Goal: Communication & Community: Participate in discussion

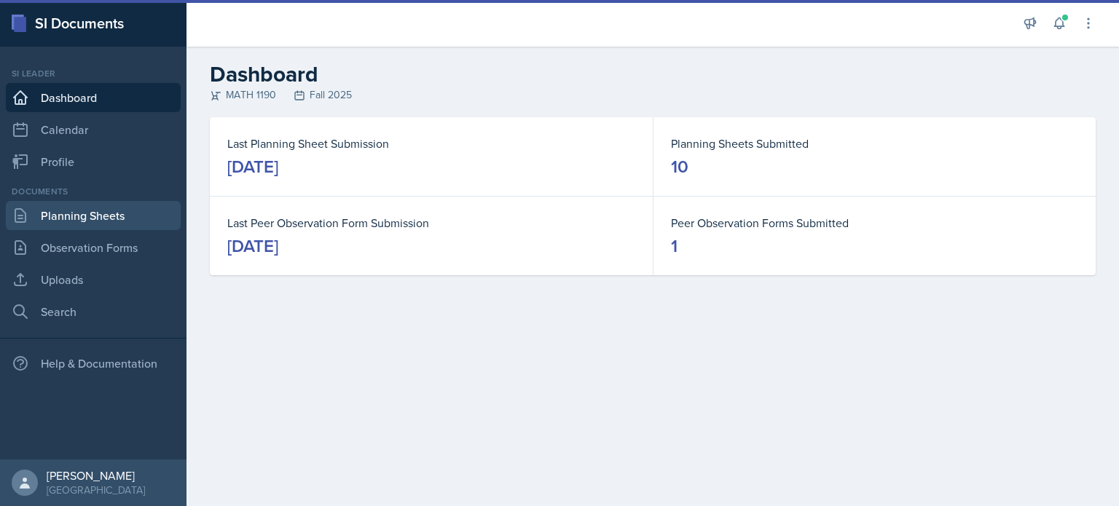
click at [82, 229] on link "Planning Sheets" at bounding box center [93, 215] width 175 height 29
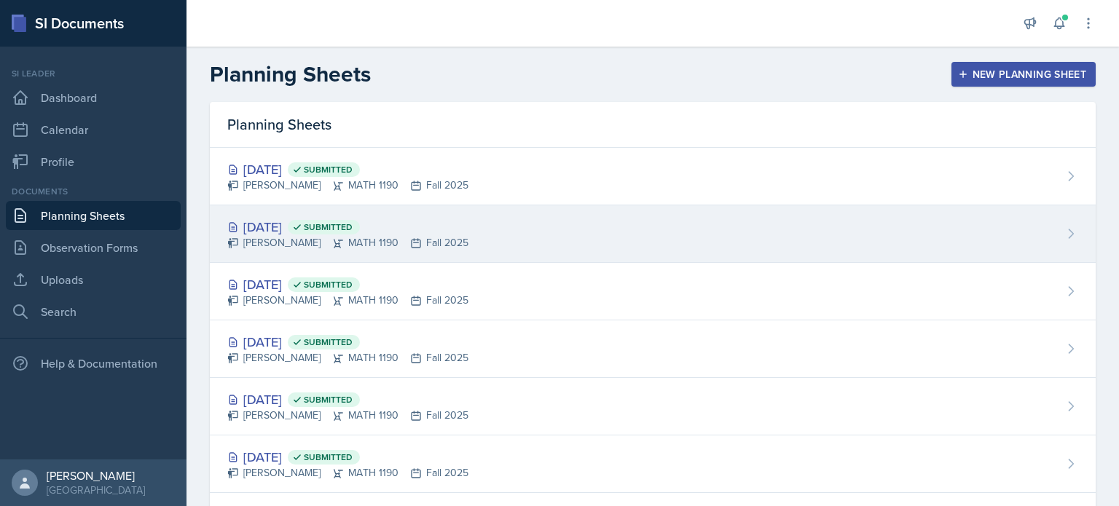
click at [358, 244] on div "[PERSON_NAME] MATH 1190 Fall 2025" at bounding box center [347, 242] width 241 height 15
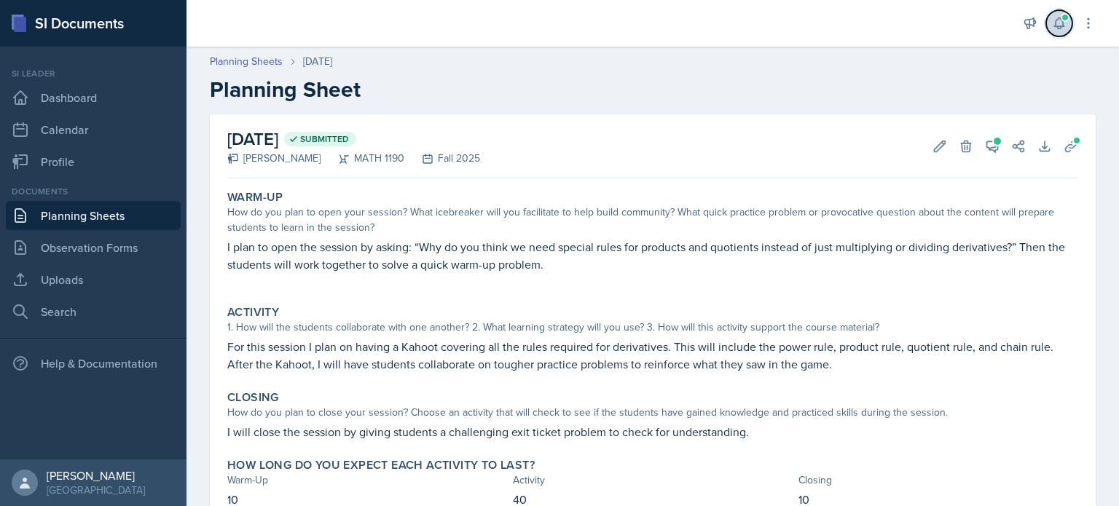
click at [1061, 18] on span at bounding box center [1064, 17] width 9 height 9
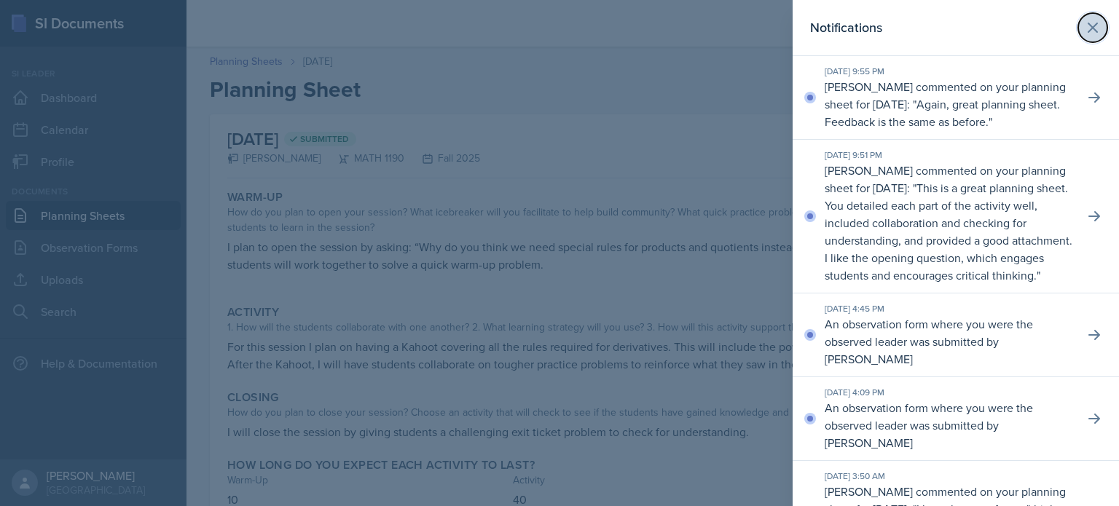
click at [1090, 24] on icon at bounding box center [1092, 27] width 17 height 17
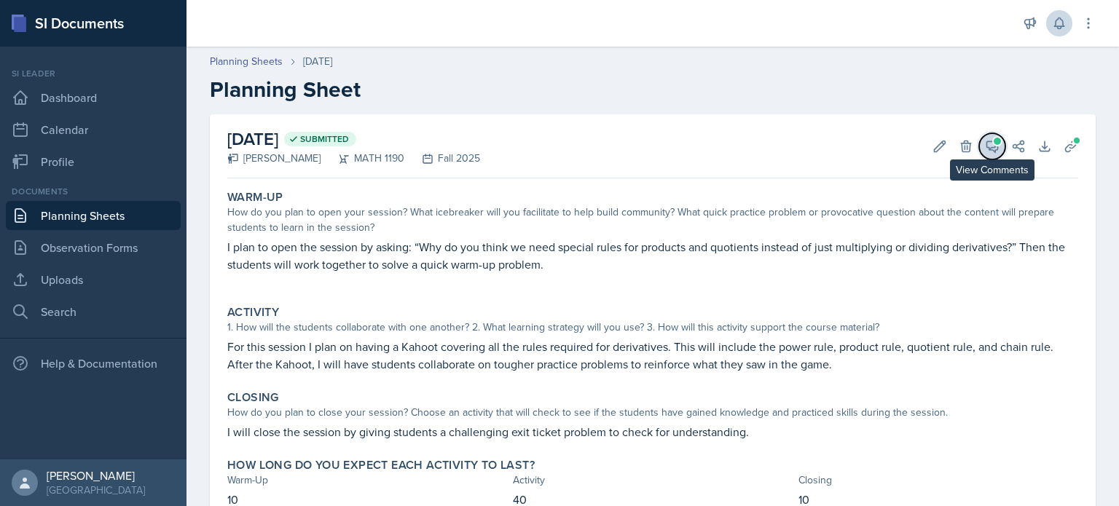
click at [987, 148] on icon at bounding box center [992, 146] width 11 height 11
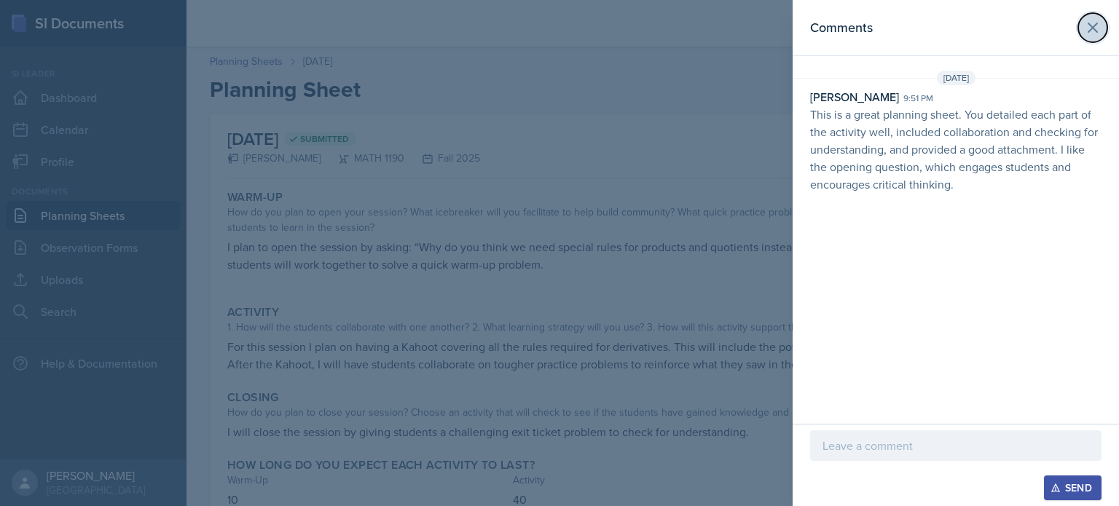
click at [1086, 28] on icon at bounding box center [1092, 27] width 17 height 17
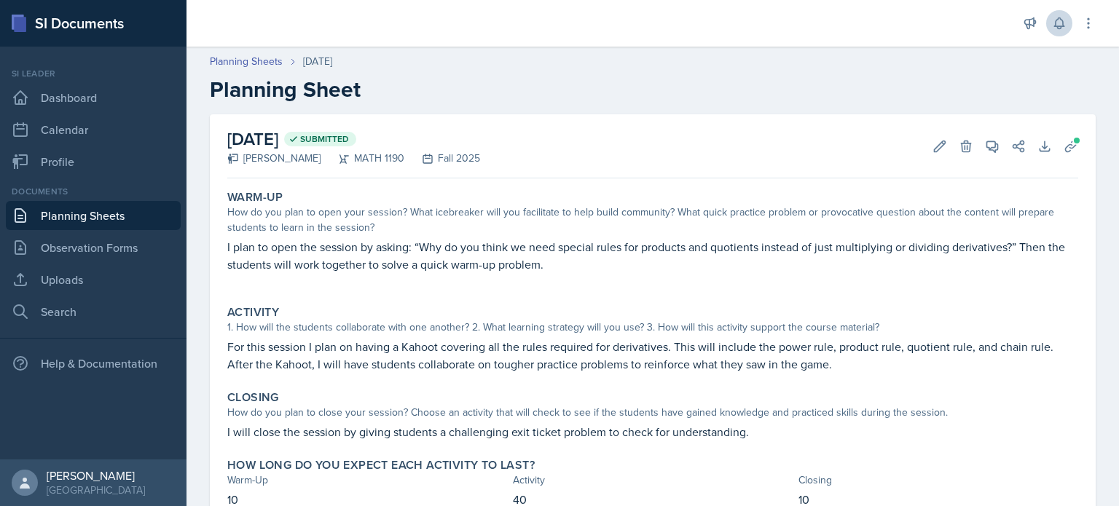
click at [117, 215] on link "Planning Sheets" at bounding box center [93, 215] width 175 height 29
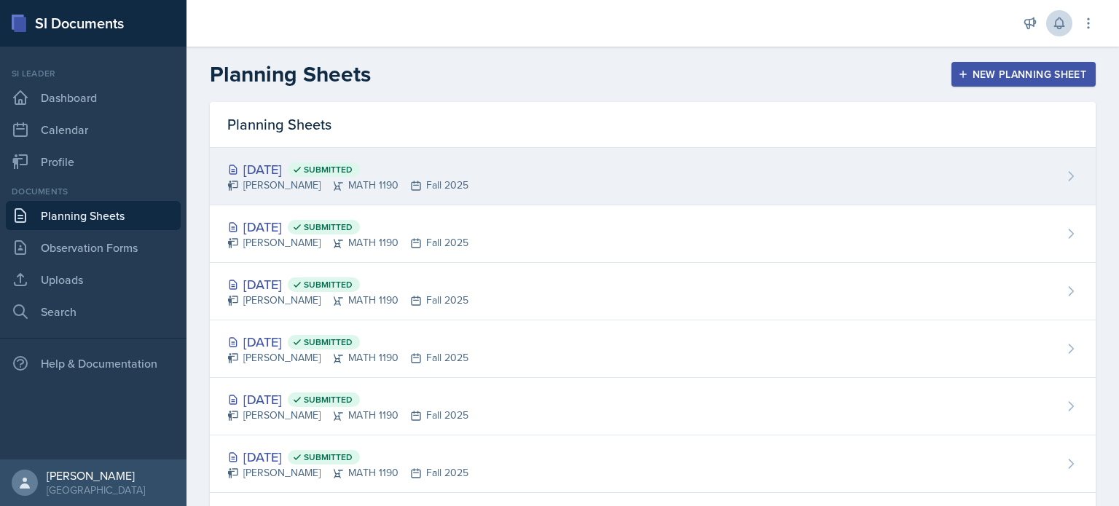
click at [396, 178] on div "[PERSON_NAME] MATH 1190 Fall 2025" at bounding box center [347, 185] width 241 height 15
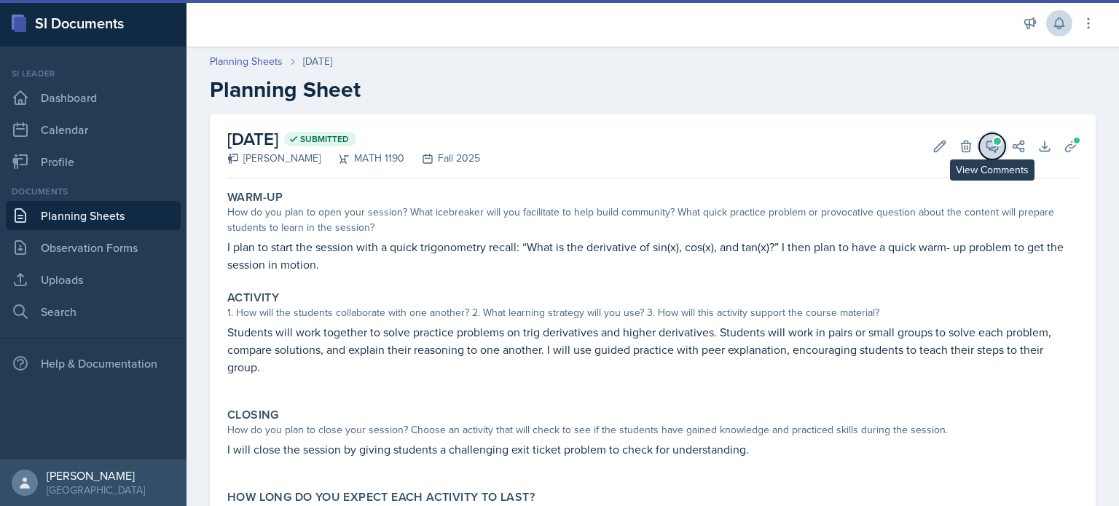
click at [985, 139] on icon at bounding box center [992, 146] width 15 height 15
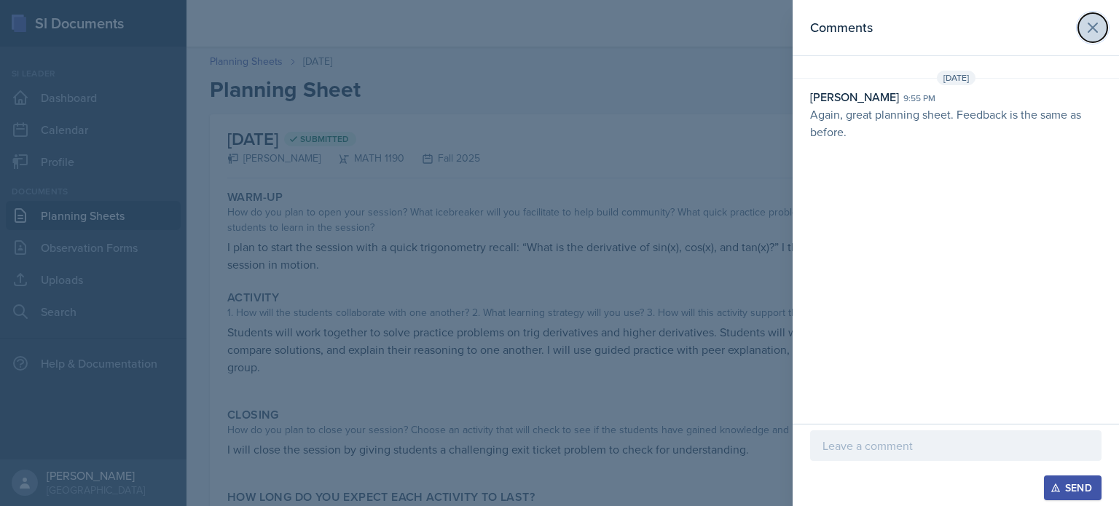
click at [1091, 31] on icon at bounding box center [1092, 27] width 17 height 17
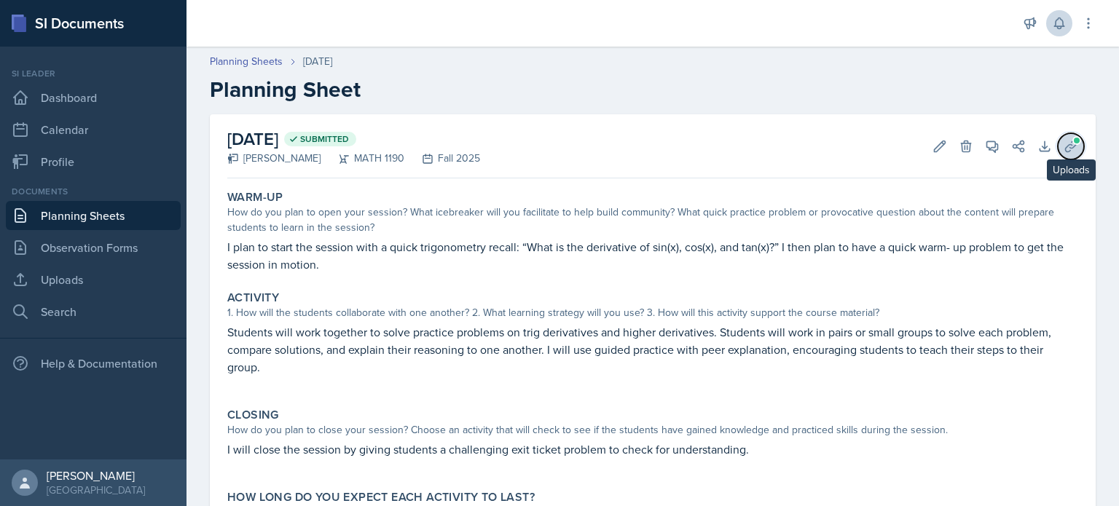
click at [1072, 141] on span at bounding box center [1076, 140] width 9 height 9
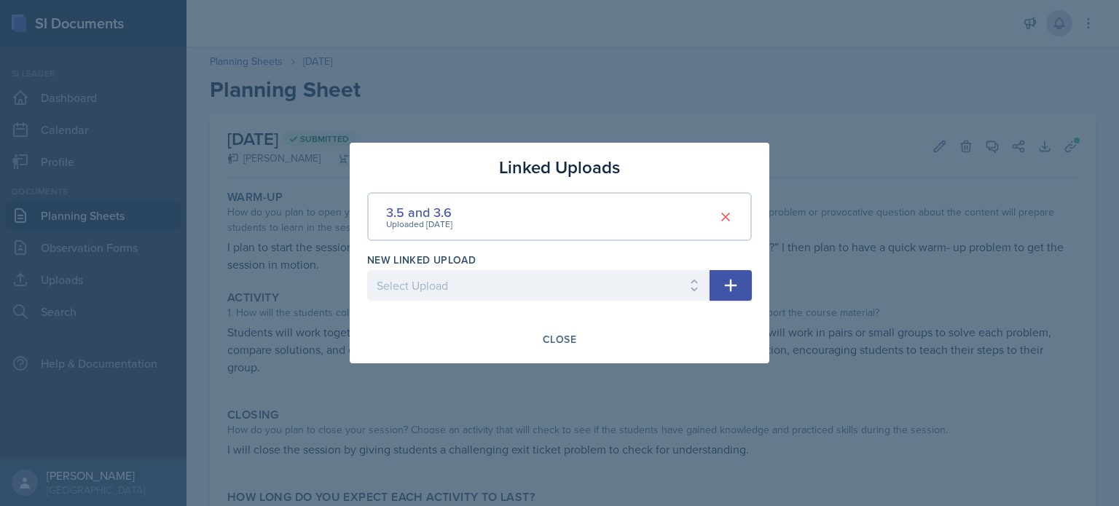
click at [763, 122] on div at bounding box center [559, 253] width 1119 height 506
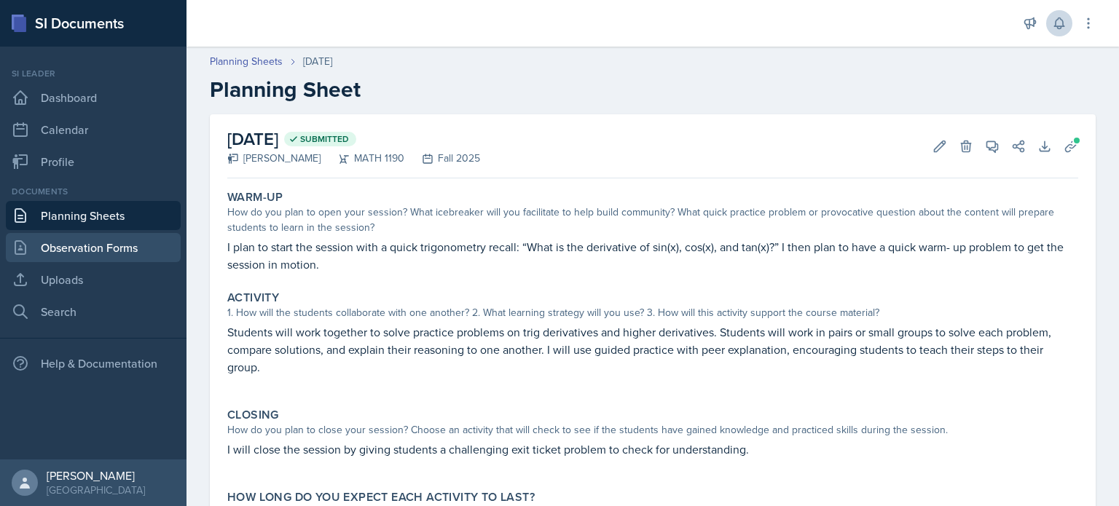
click at [114, 241] on link "Observation Forms" at bounding box center [93, 247] width 175 height 29
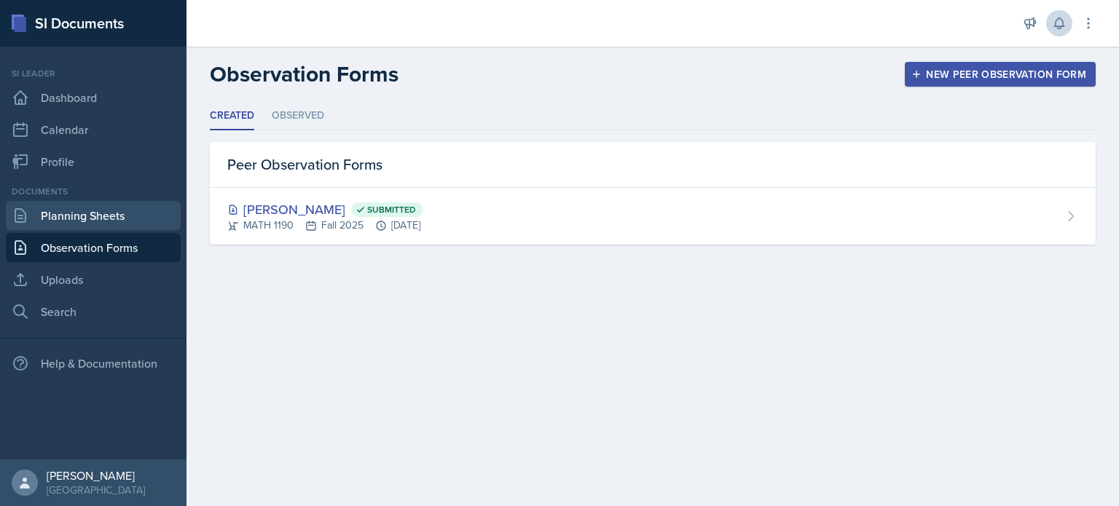
click at [109, 219] on link "Planning Sheets" at bounding box center [93, 215] width 175 height 29
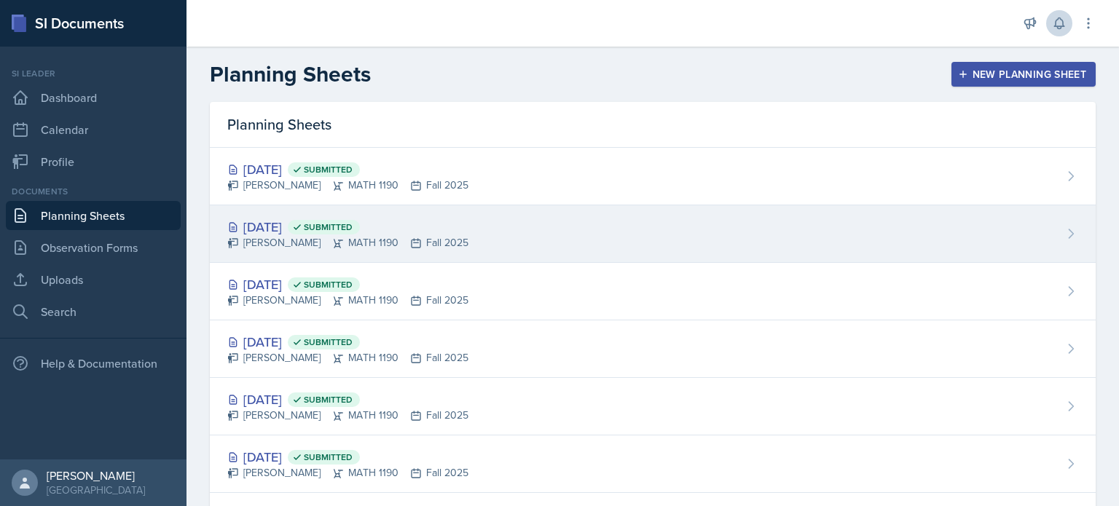
click at [360, 220] on span "Submitted" at bounding box center [324, 227] width 72 height 15
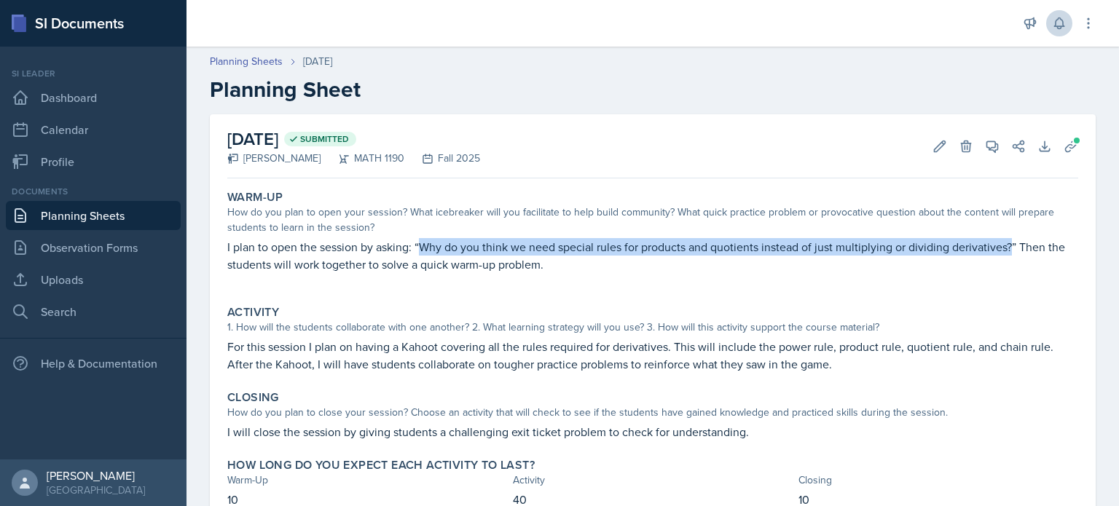
drag, startPoint x: 420, startPoint y: 247, endPoint x: 1013, endPoint y: 243, distance: 592.9
click at [1013, 243] on p "I plan to open the session by asking: “Why do you think we need special rules f…" at bounding box center [652, 255] width 851 height 35
copy p "Why do you think we need special rules for products and quotients instead of ju…"
click at [254, 59] on link "Planning Sheets" at bounding box center [246, 61] width 73 height 15
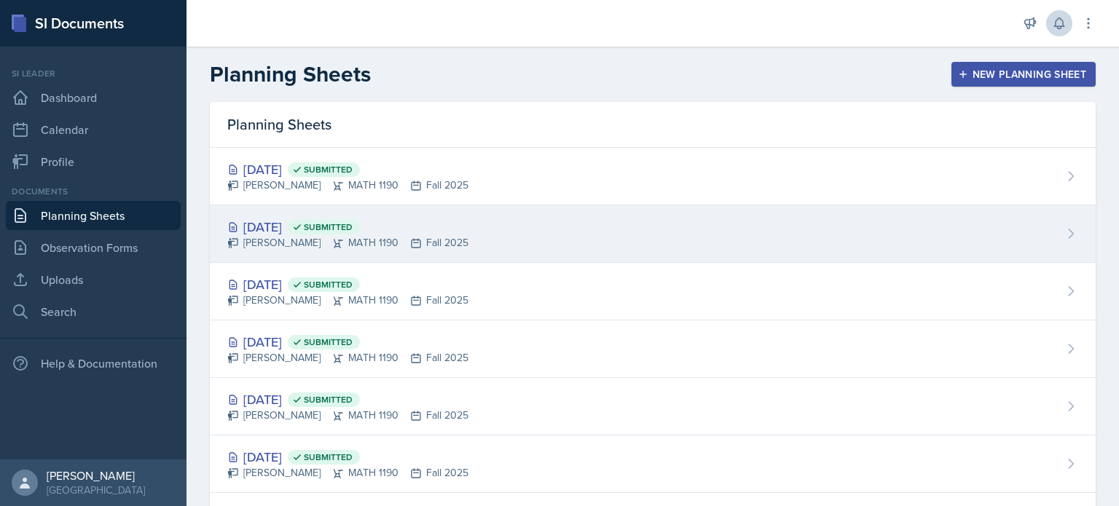
click at [348, 212] on div "[DATE] Submitted [PERSON_NAME] MATH 1190 Fall 2025" at bounding box center [653, 234] width 886 height 58
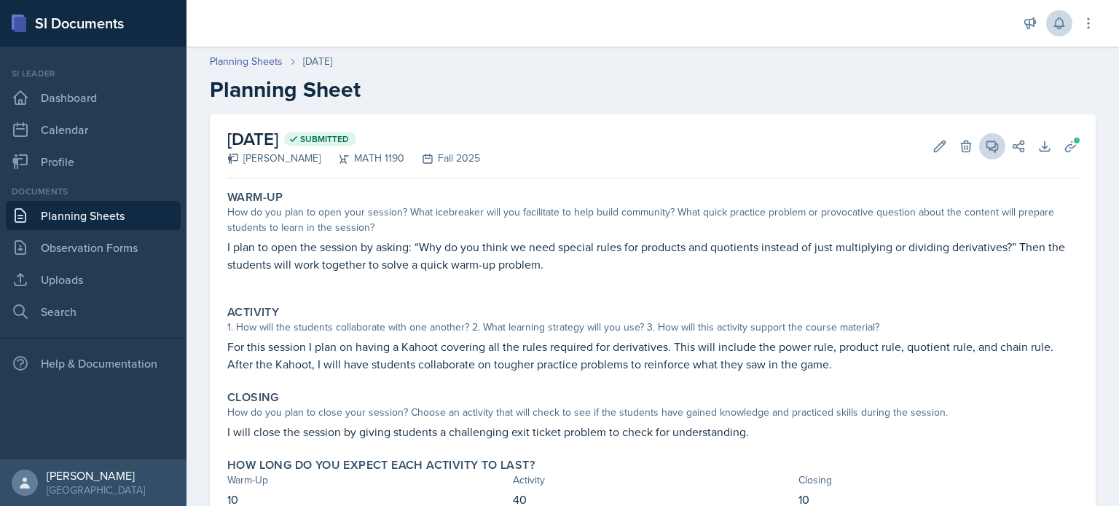
click at [977, 133] on div "[DATE] Submitted [PERSON_NAME] MATH 1190 Fall 2025 Edit Delete View Comments Co…" at bounding box center [652, 146] width 851 height 64
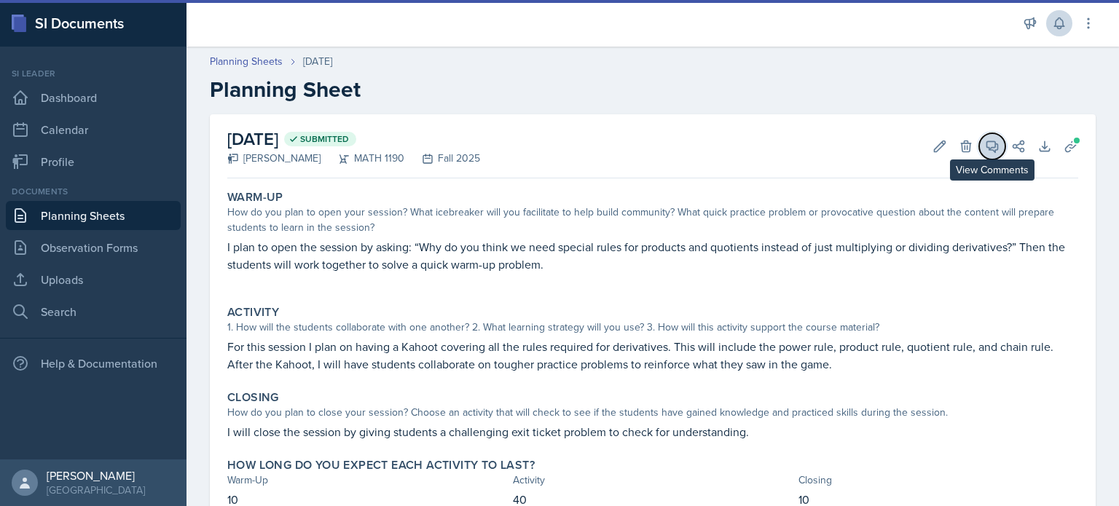
click at [979, 137] on button "View Comments" at bounding box center [992, 146] width 26 height 26
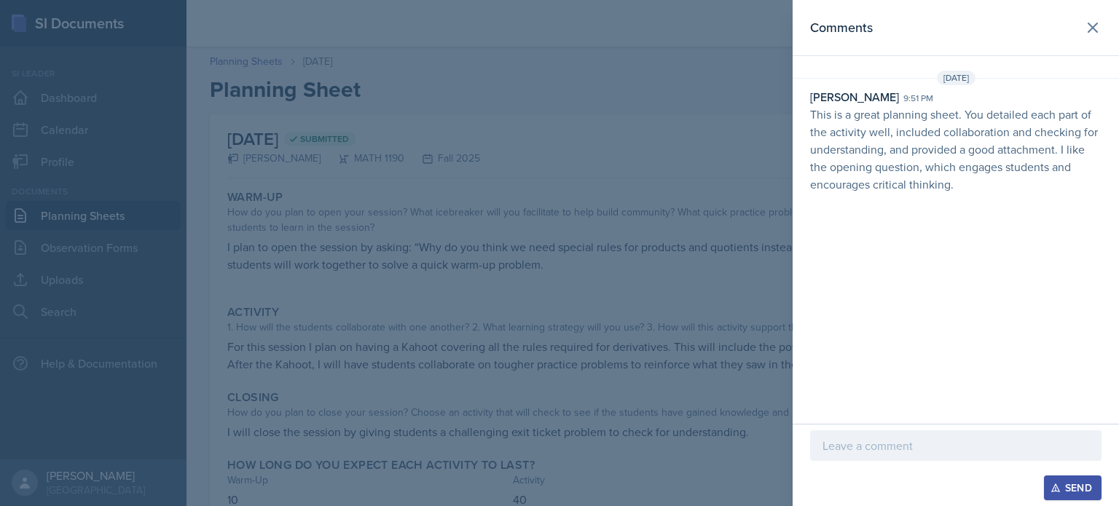
click at [923, 457] on div at bounding box center [955, 445] width 291 height 31
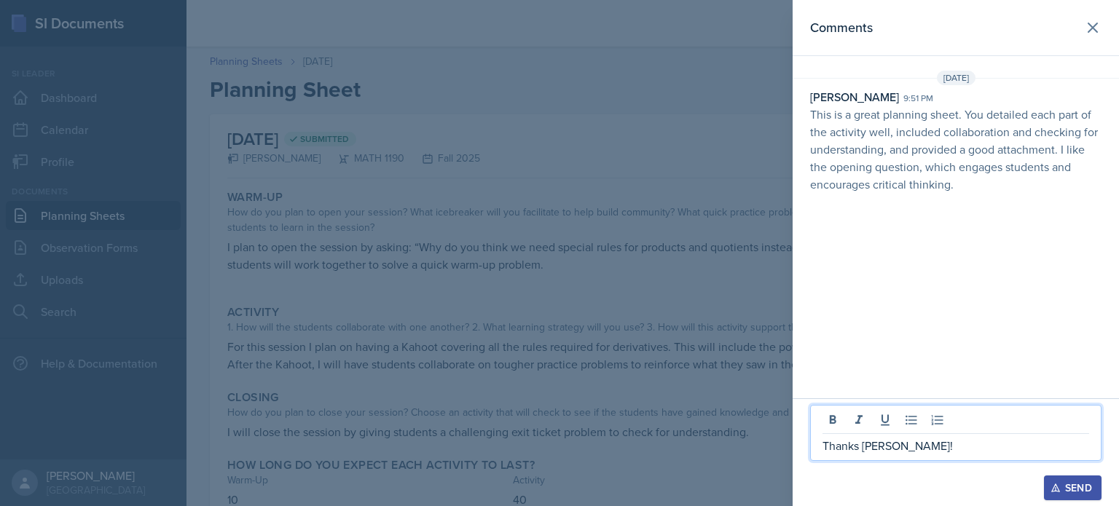
click at [1063, 487] on div "Send" at bounding box center [1072, 488] width 39 height 12
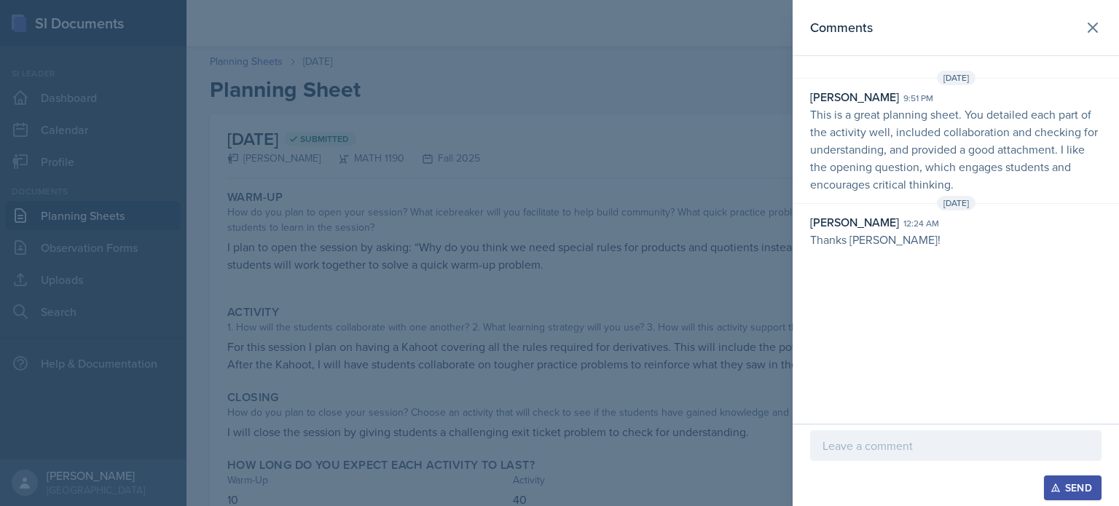
click at [262, 59] on div at bounding box center [559, 253] width 1119 height 506
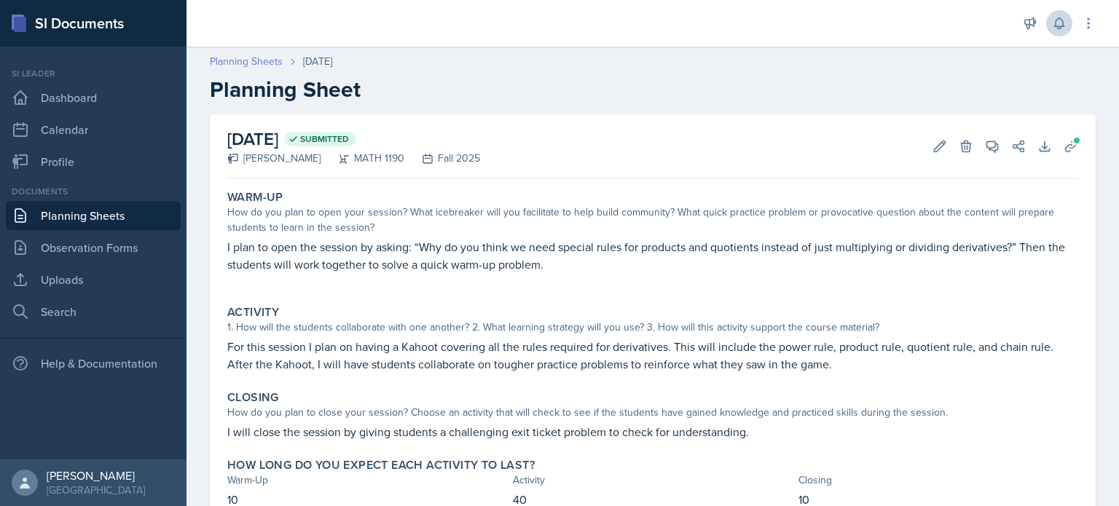
click at [264, 60] on link "Planning Sheets" at bounding box center [246, 61] width 73 height 15
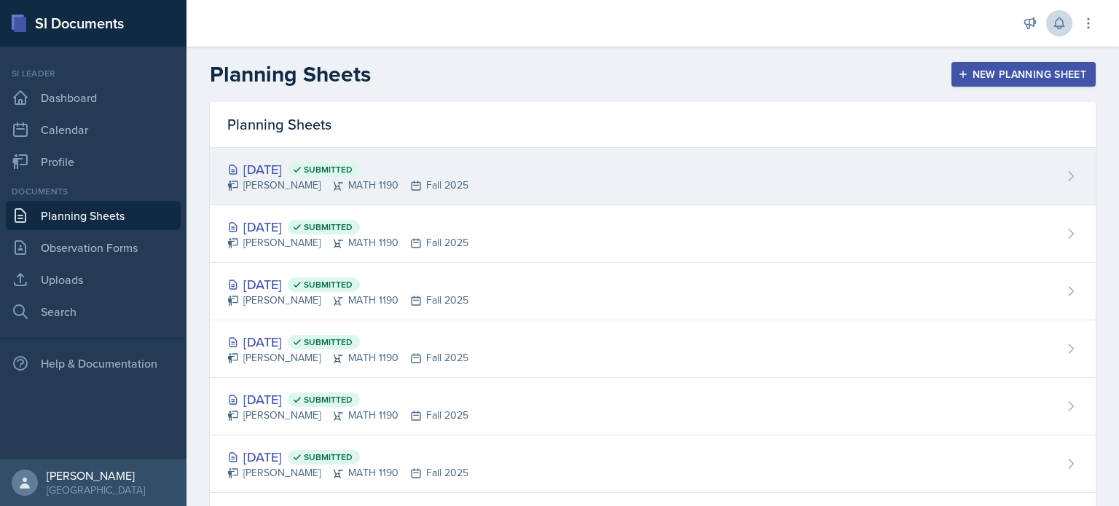
click at [759, 186] on div "[DATE] Submitted [PERSON_NAME] MATH 1190 Fall 2025" at bounding box center [653, 177] width 886 height 58
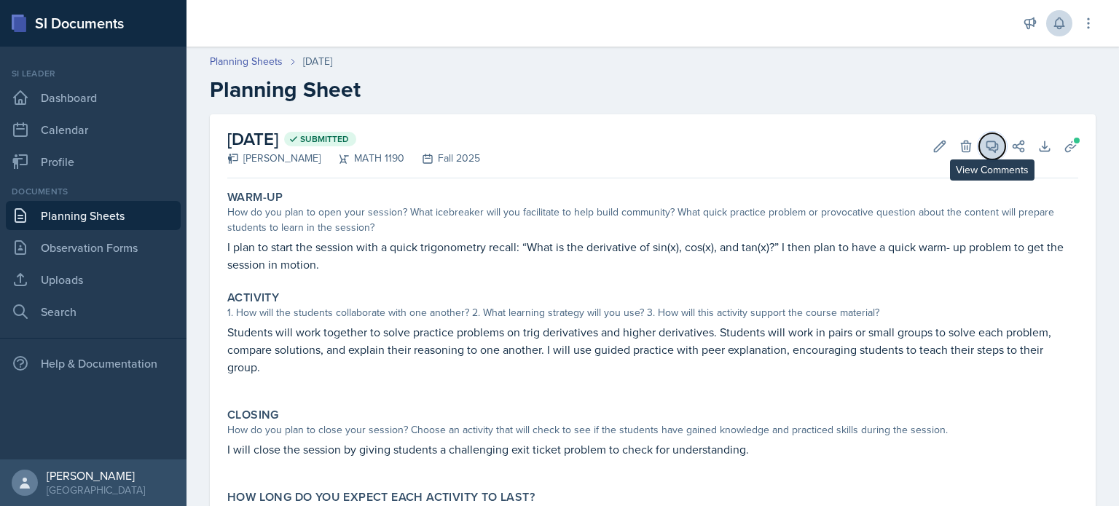
click at [985, 139] on icon at bounding box center [992, 146] width 15 height 15
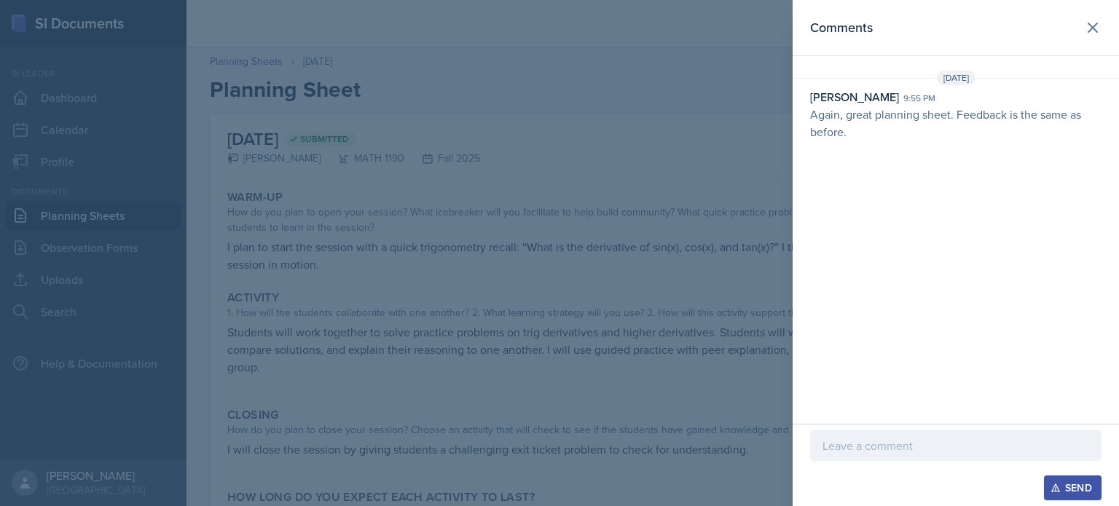
click at [980, 433] on div at bounding box center [955, 445] width 291 height 31
click at [1060, 493] on div "Send" at bounding box center [1072, 488] width 39 height 12
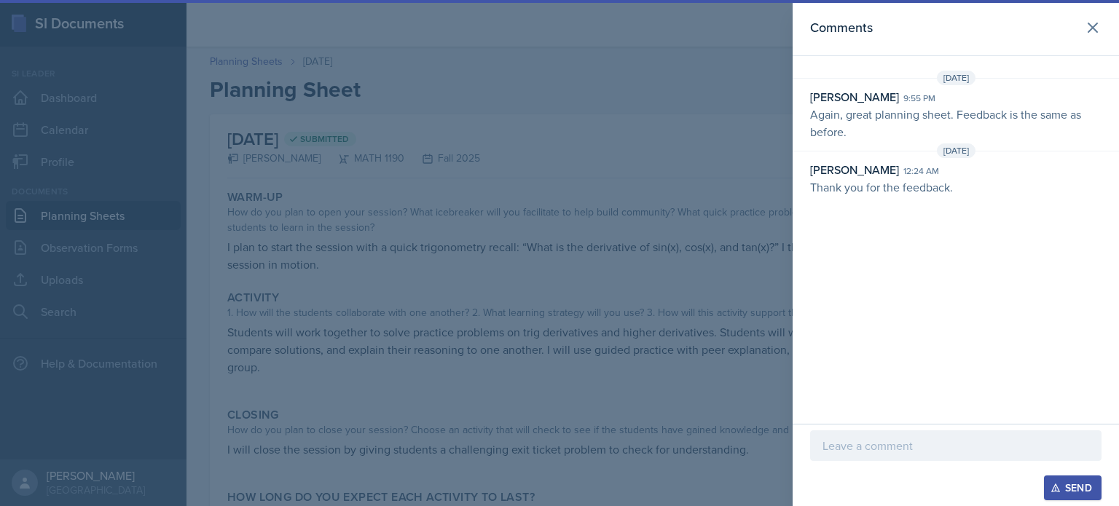
click at [583, 185] on div at bounding box center [559, 253] width 1119 height 506
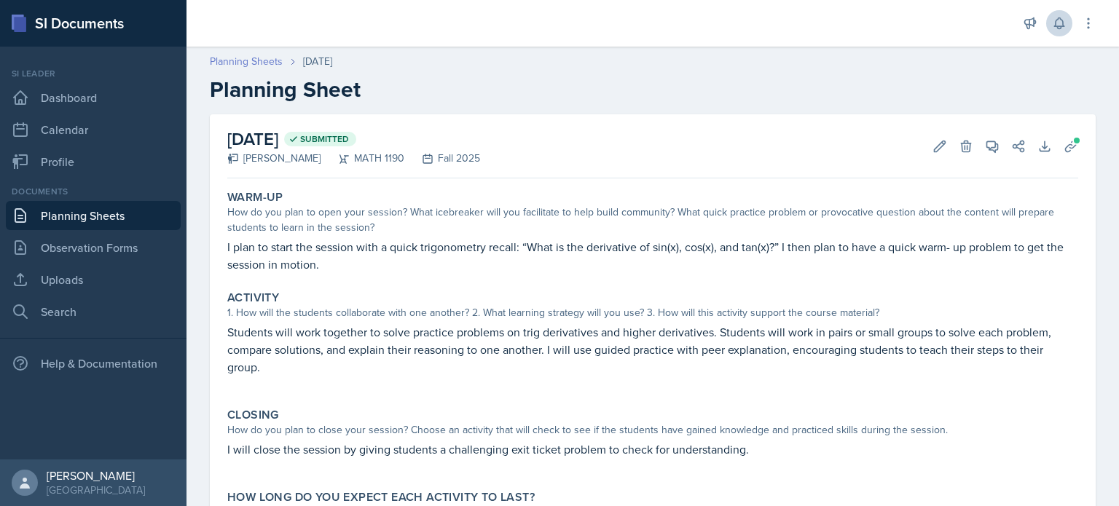
click at [268, 61] on link "Planning Sheets" at bounding box center [246, 61] width 73 height 15
